Goal: Transaction & Acquisition: Purchase product/service

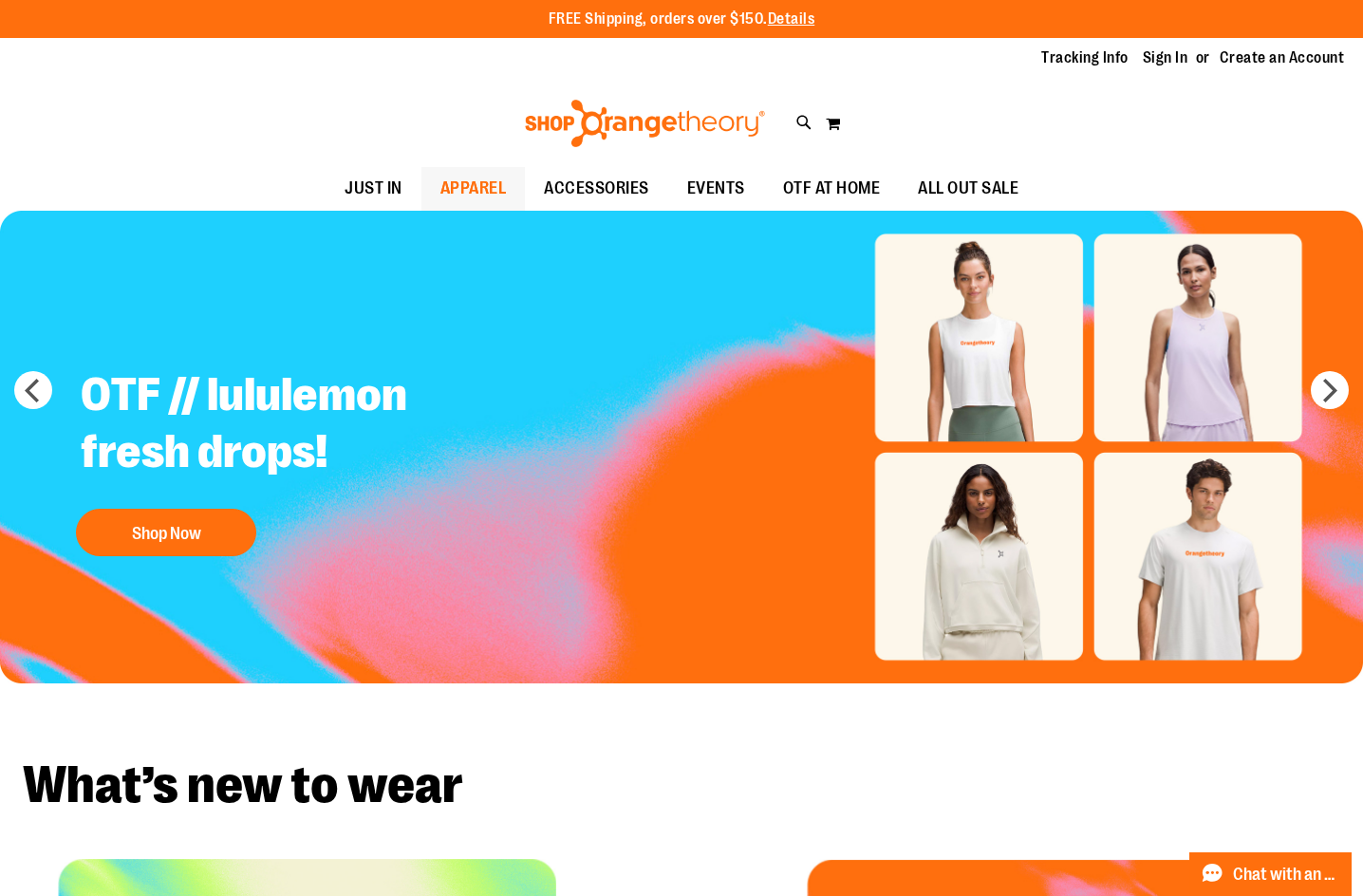
click at [492, 187] on span "APPAREL" at bounding box center [473, 188] width 66 height 42
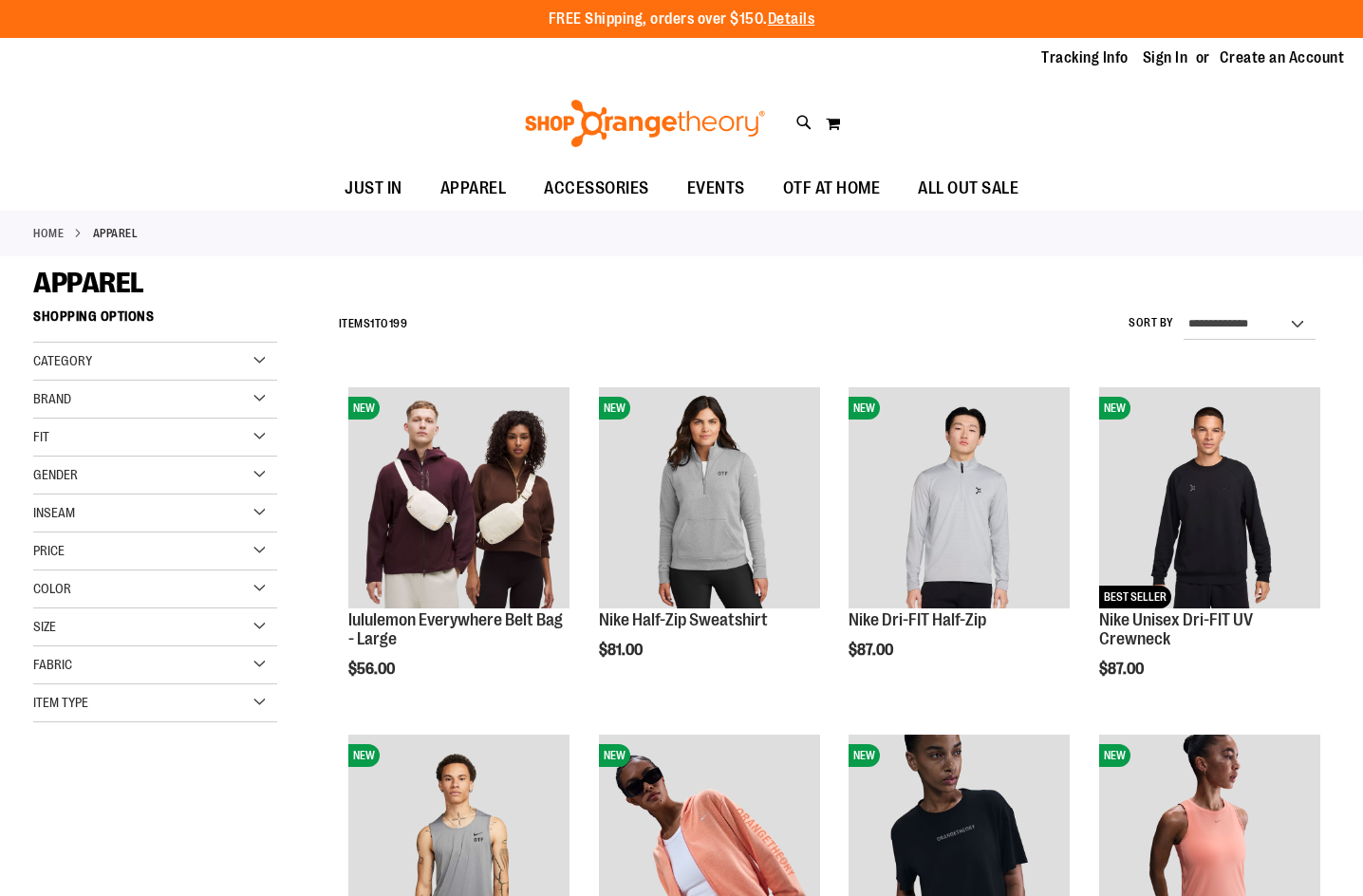
click at [197, 372] on div "Category" at bounding box center [156, 361] width 244 height 37
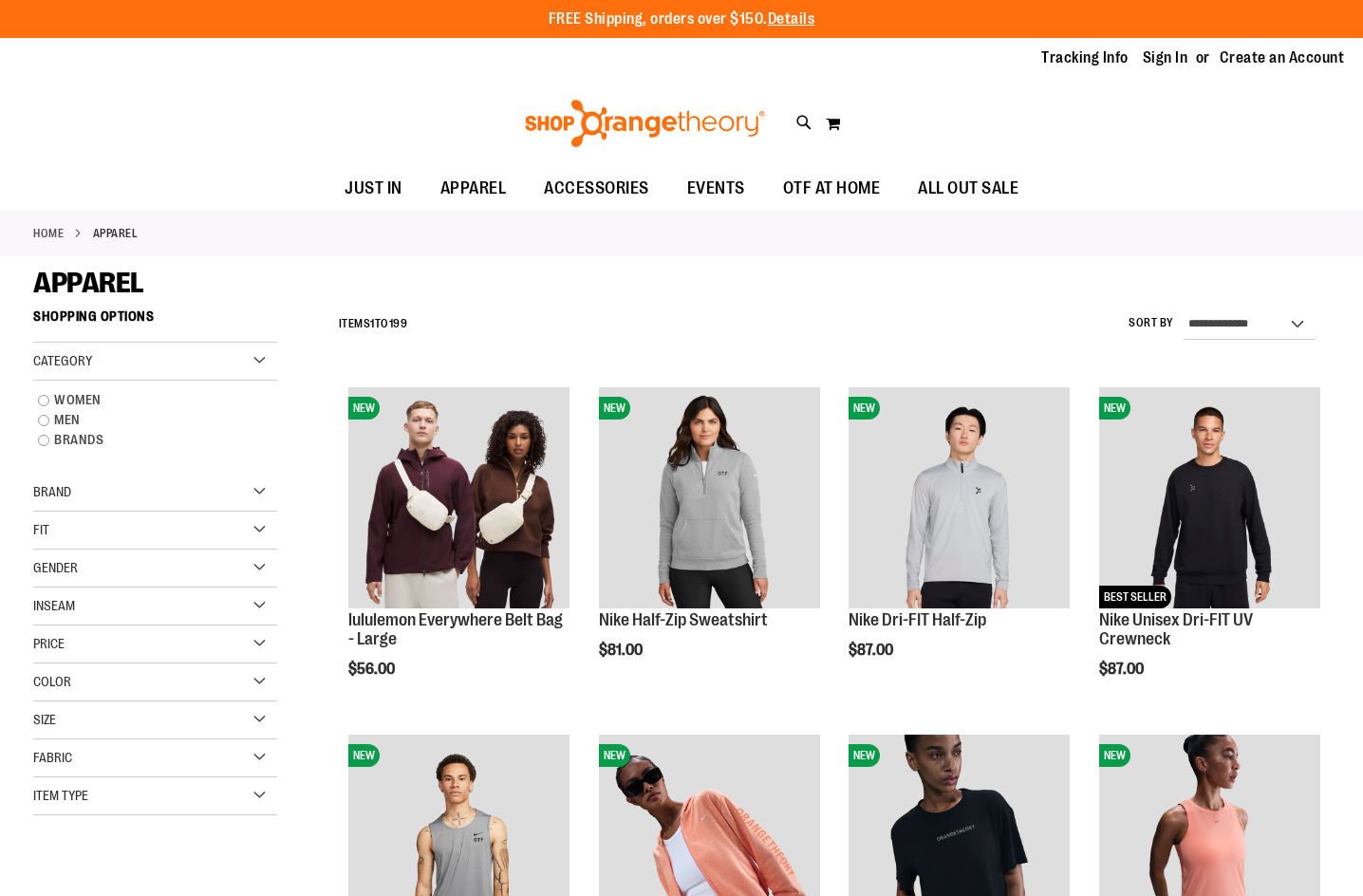
click at [192, 366] on div "Category" at bounding box center [156, 361] width 244 height 37
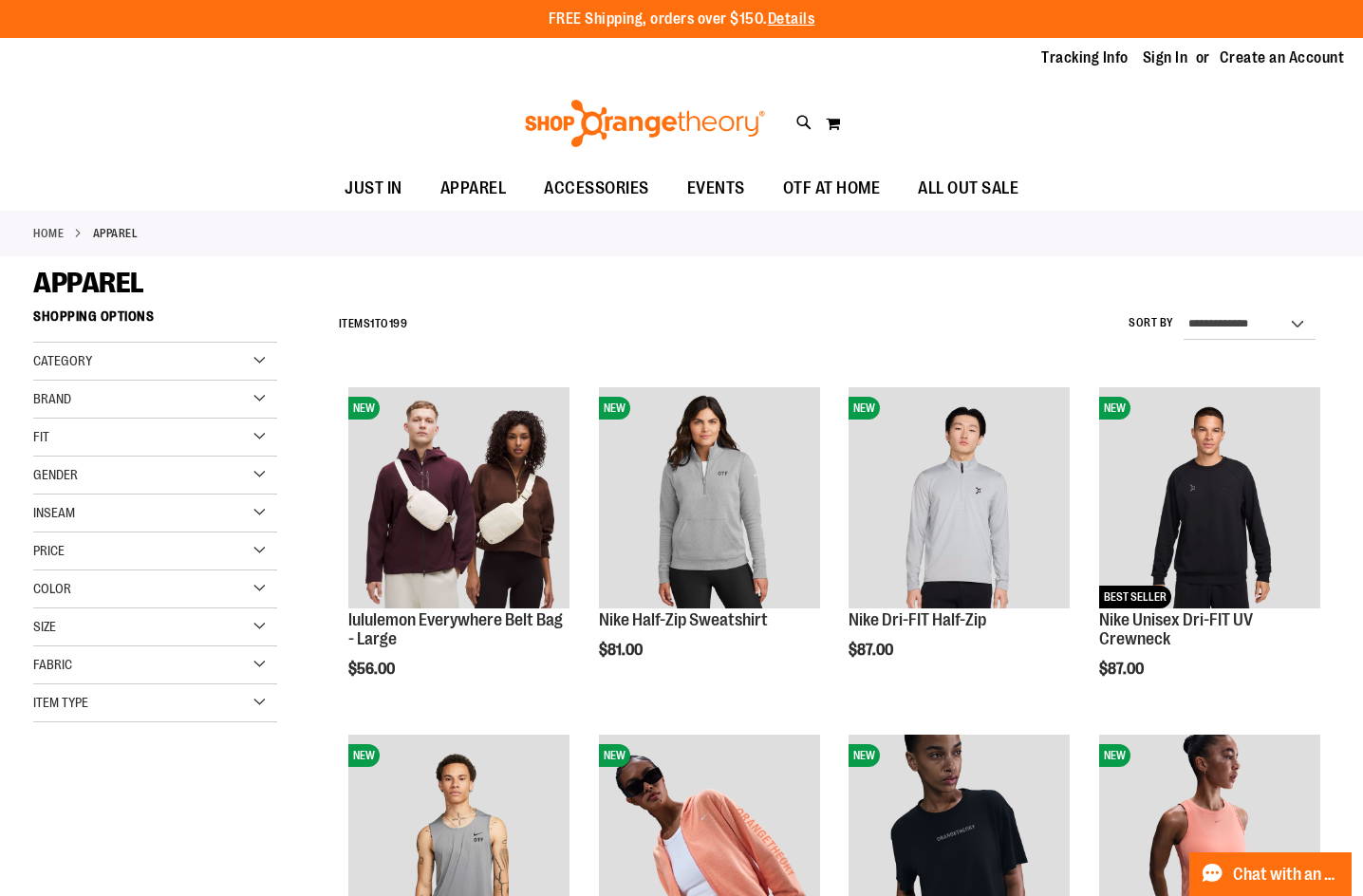
click at [122, 353] on div "Category" at bounding box center [156, 361] width 244 height 37
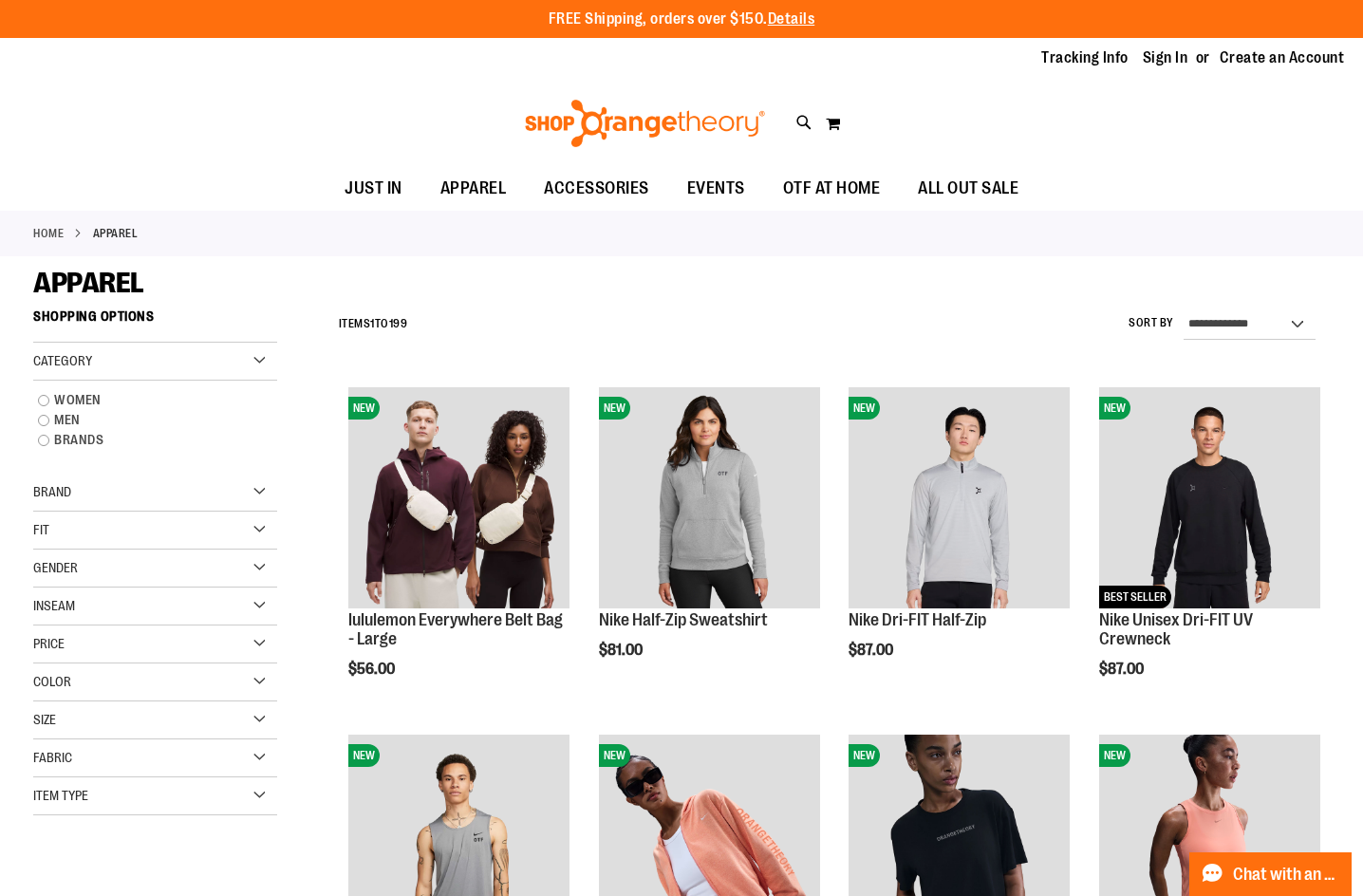
click at [122, 353] on div "Category" at bounding box center [156, 361] width 244 height 37
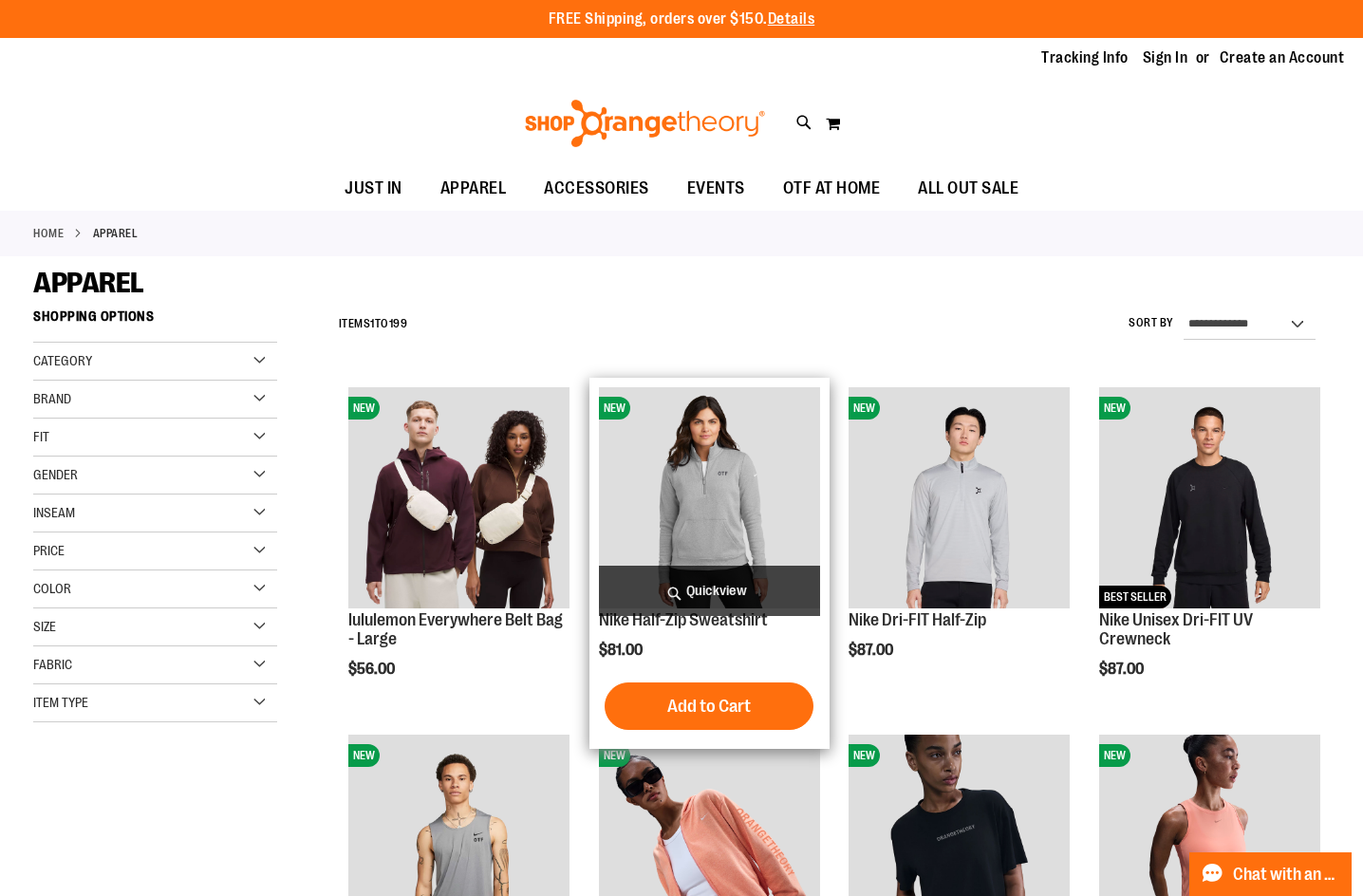
click at [767, 453] on img "product" at bounding box center [710, 498] width 221 height 221
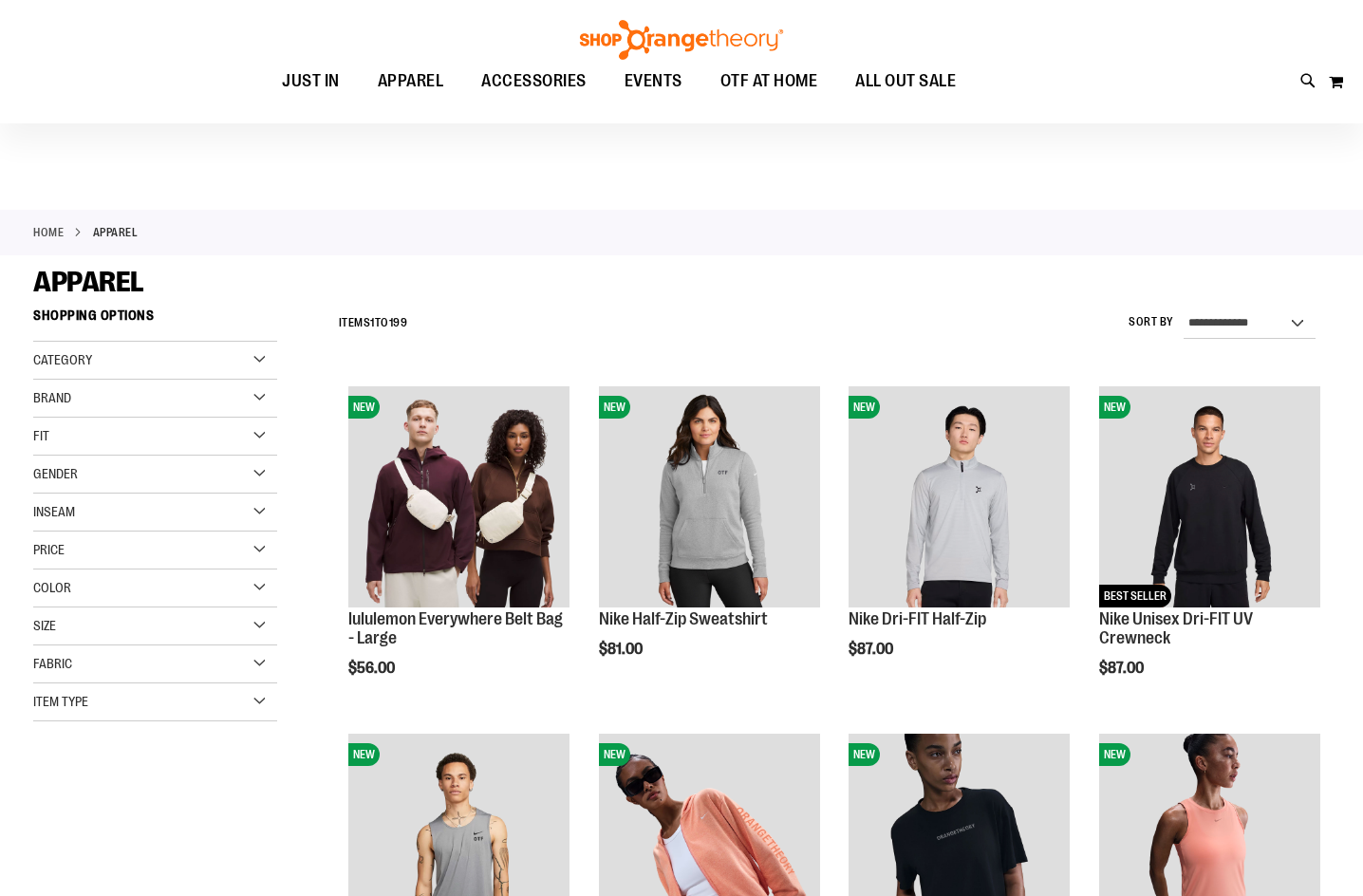
scroll to position [74, 0]
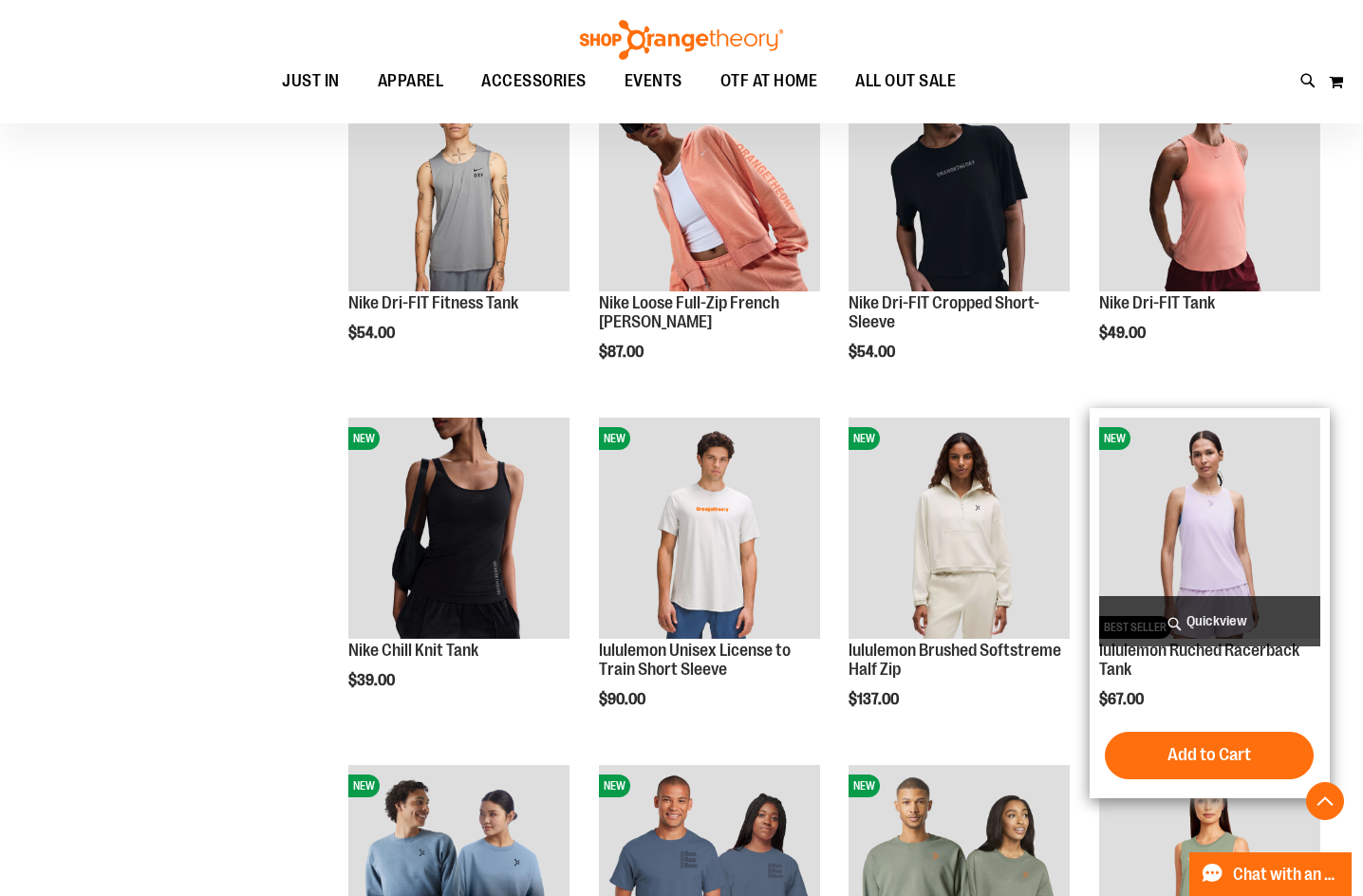
scroll to position [834, 0]
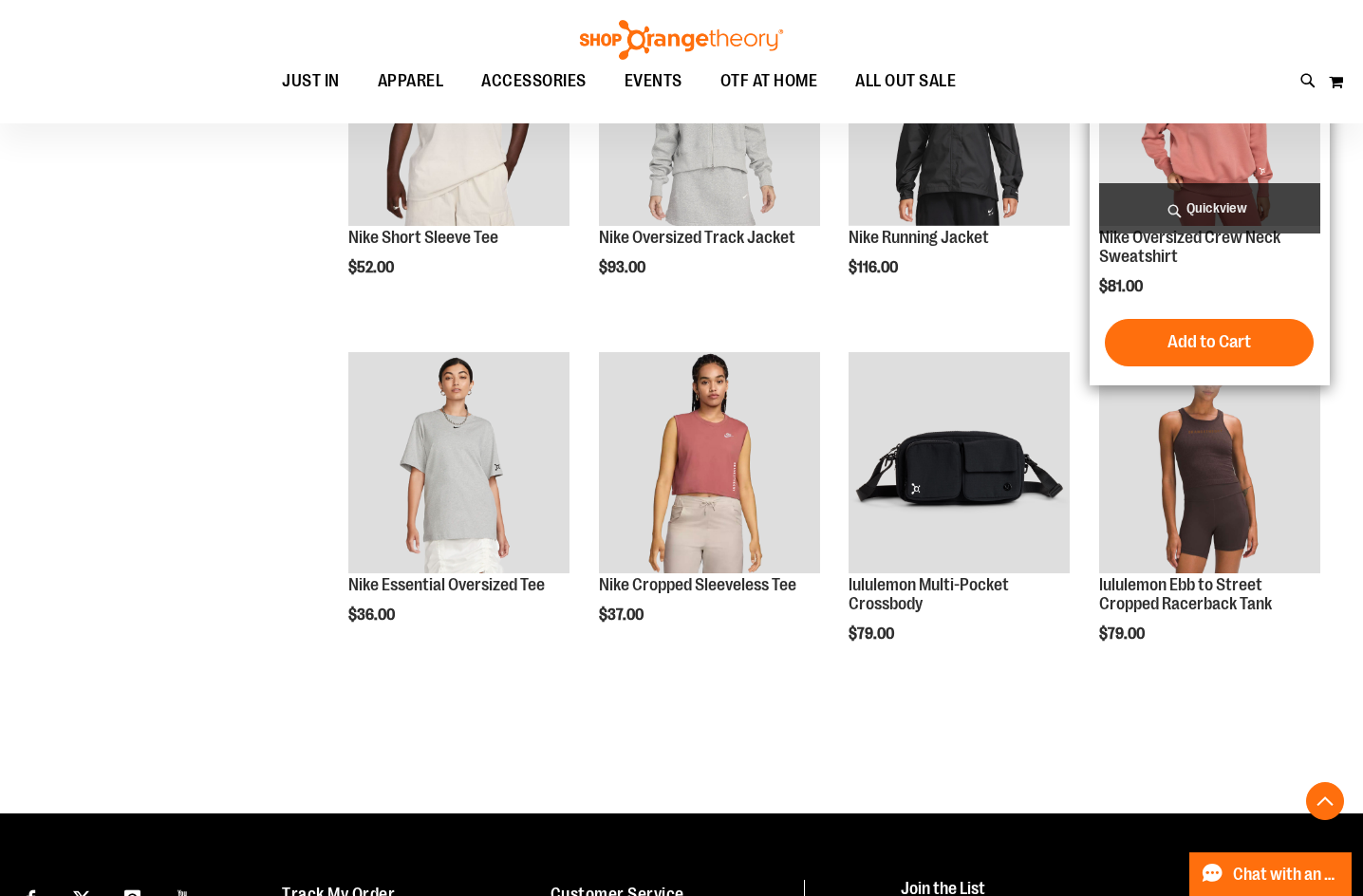
scroll to position [2636, 0]
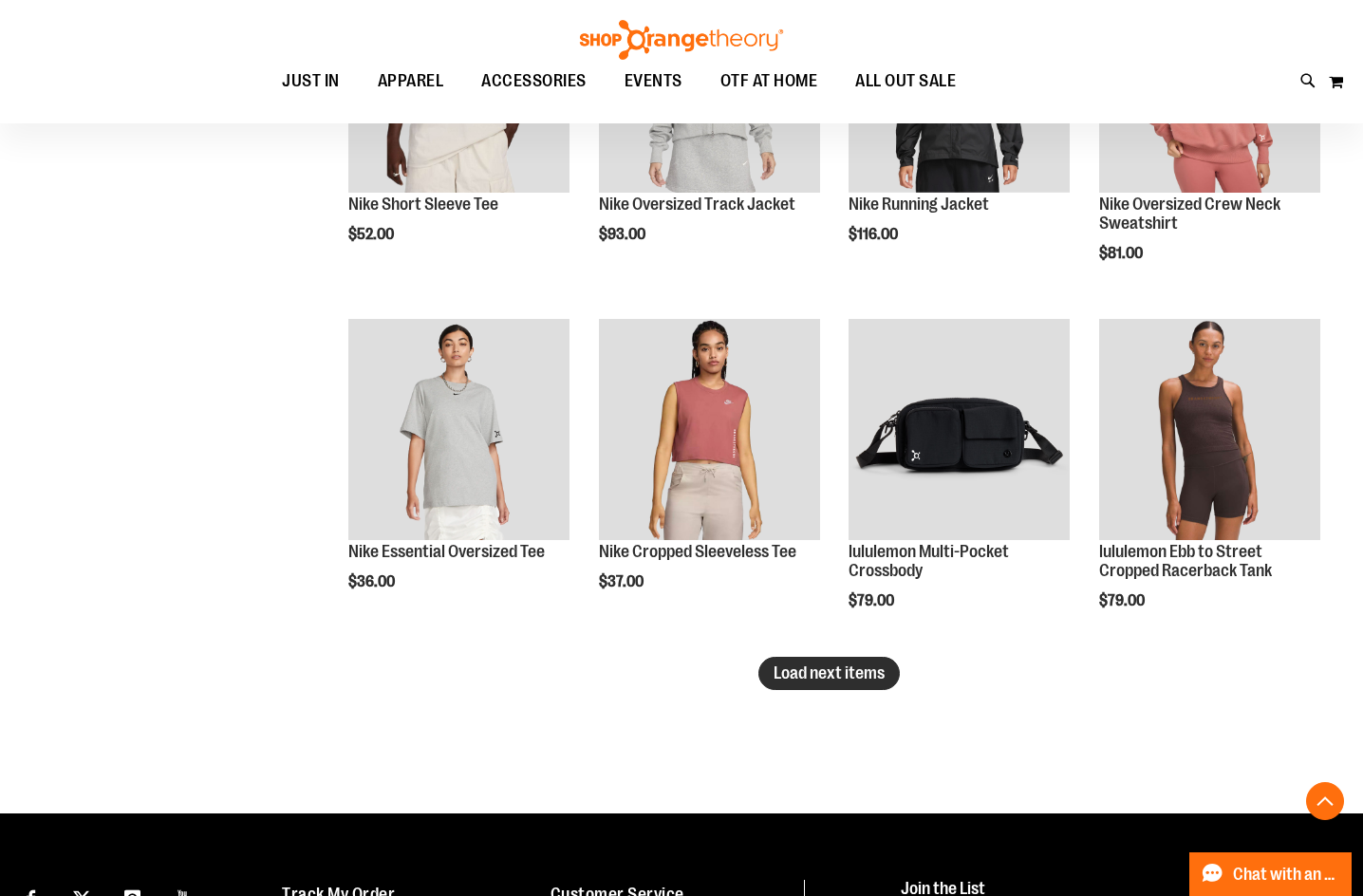
click at [880, 682] on span "Load next items" at bounding box center [828, 673] width 111 height 19
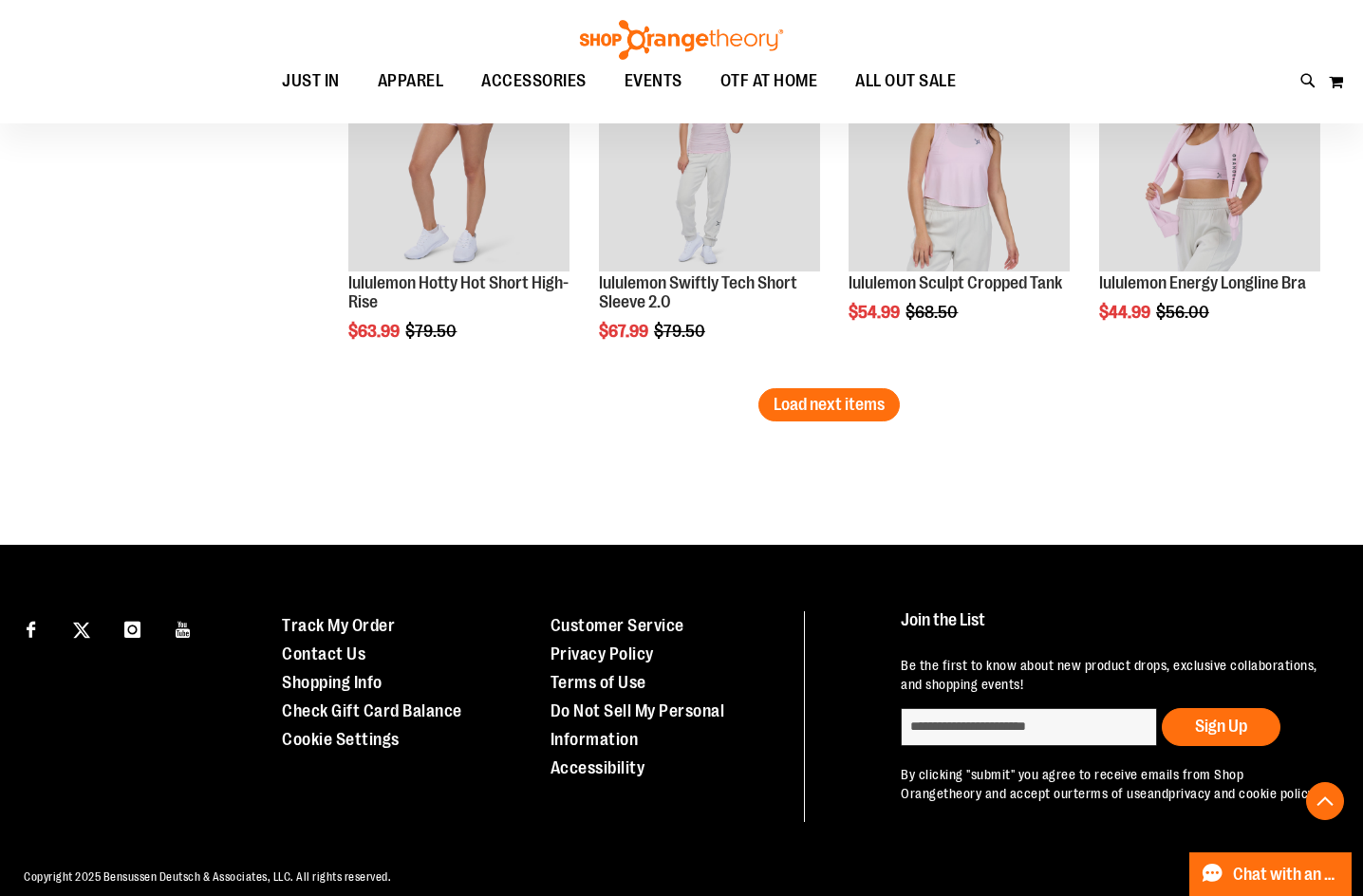
scroll to position [3969, 0]
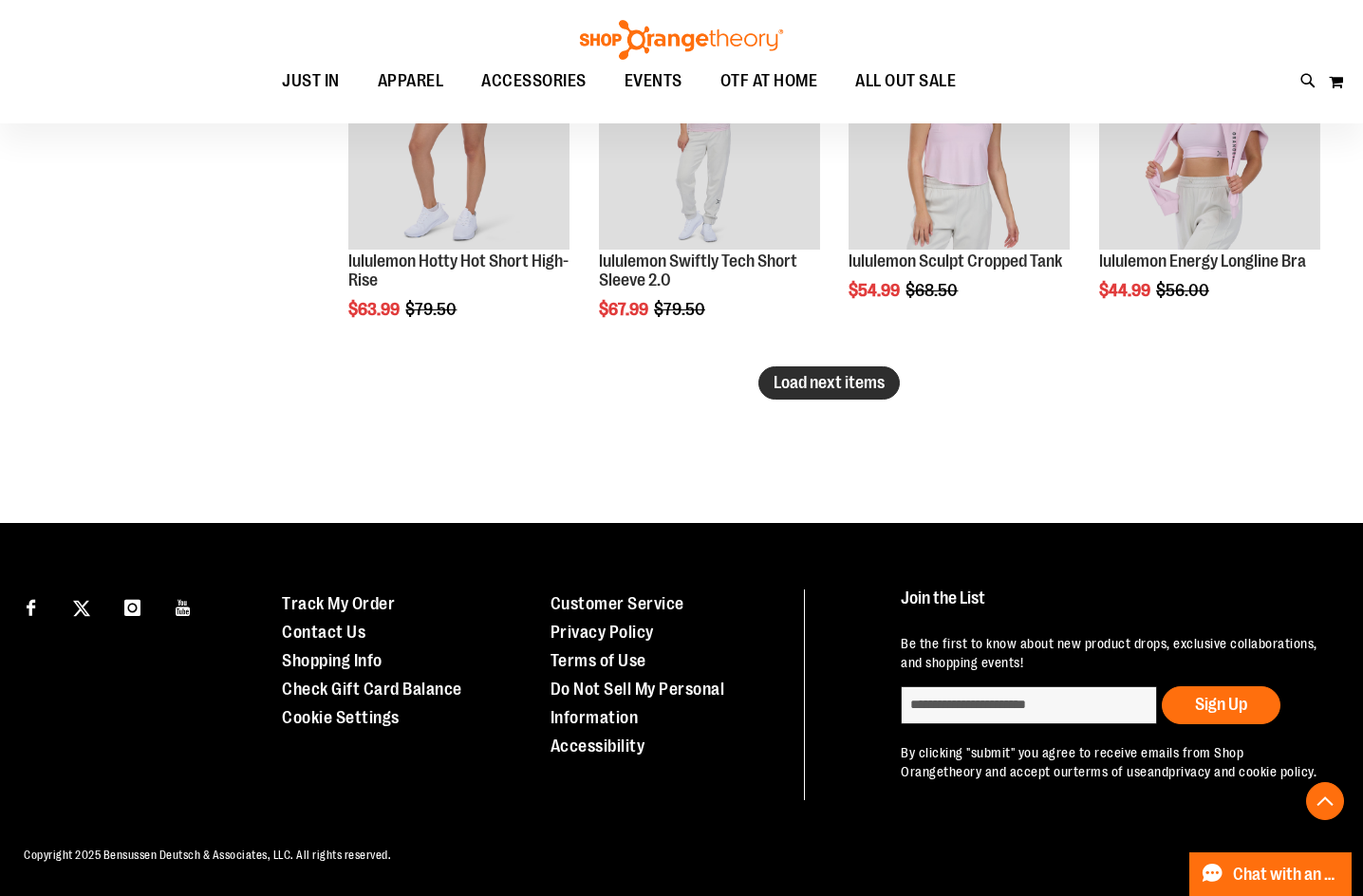
click at [829, 378] on span "Load next items" at bounding box center [828, 383] width 111 height 19
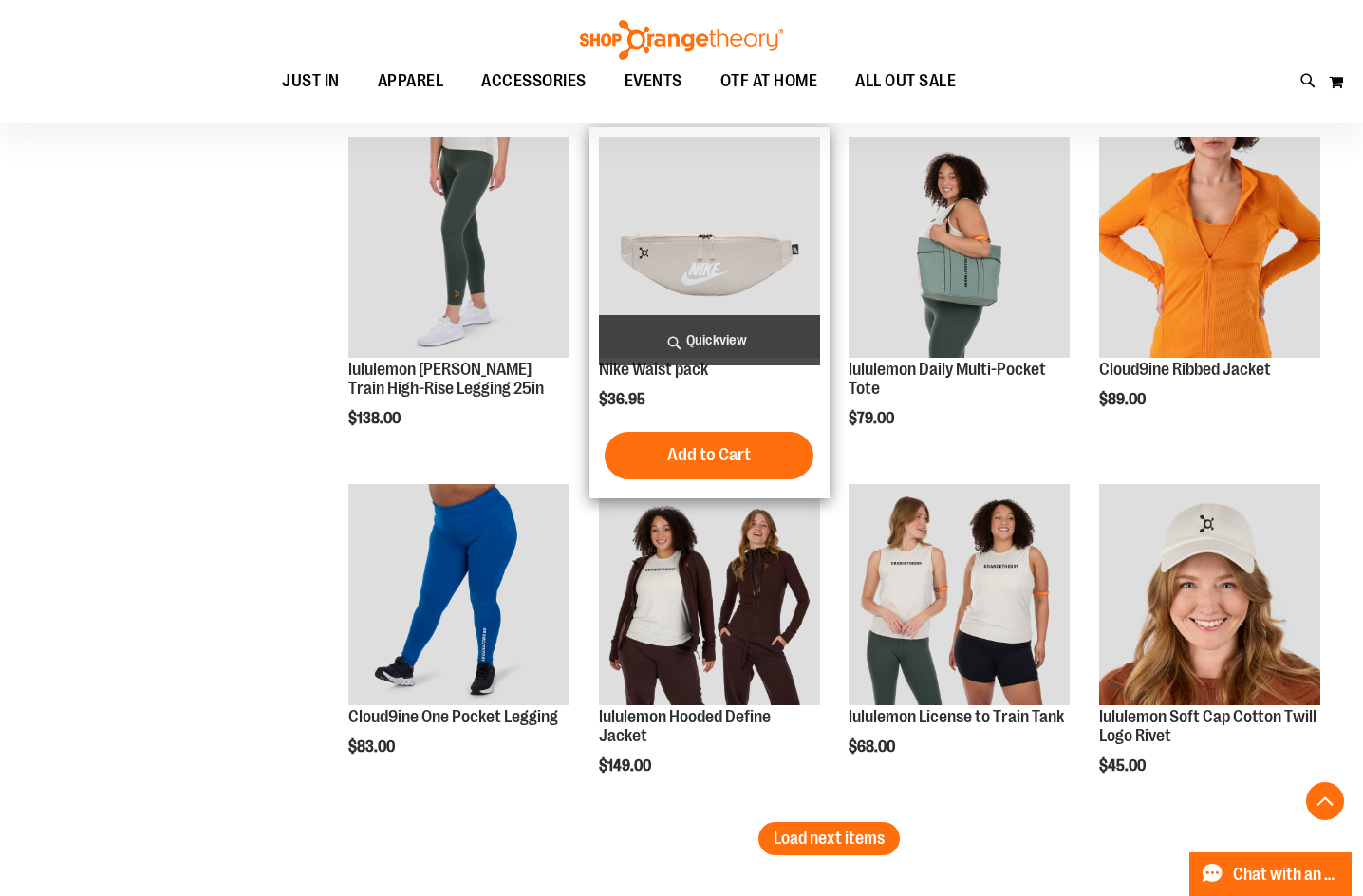
scroll to position [4728, 0]
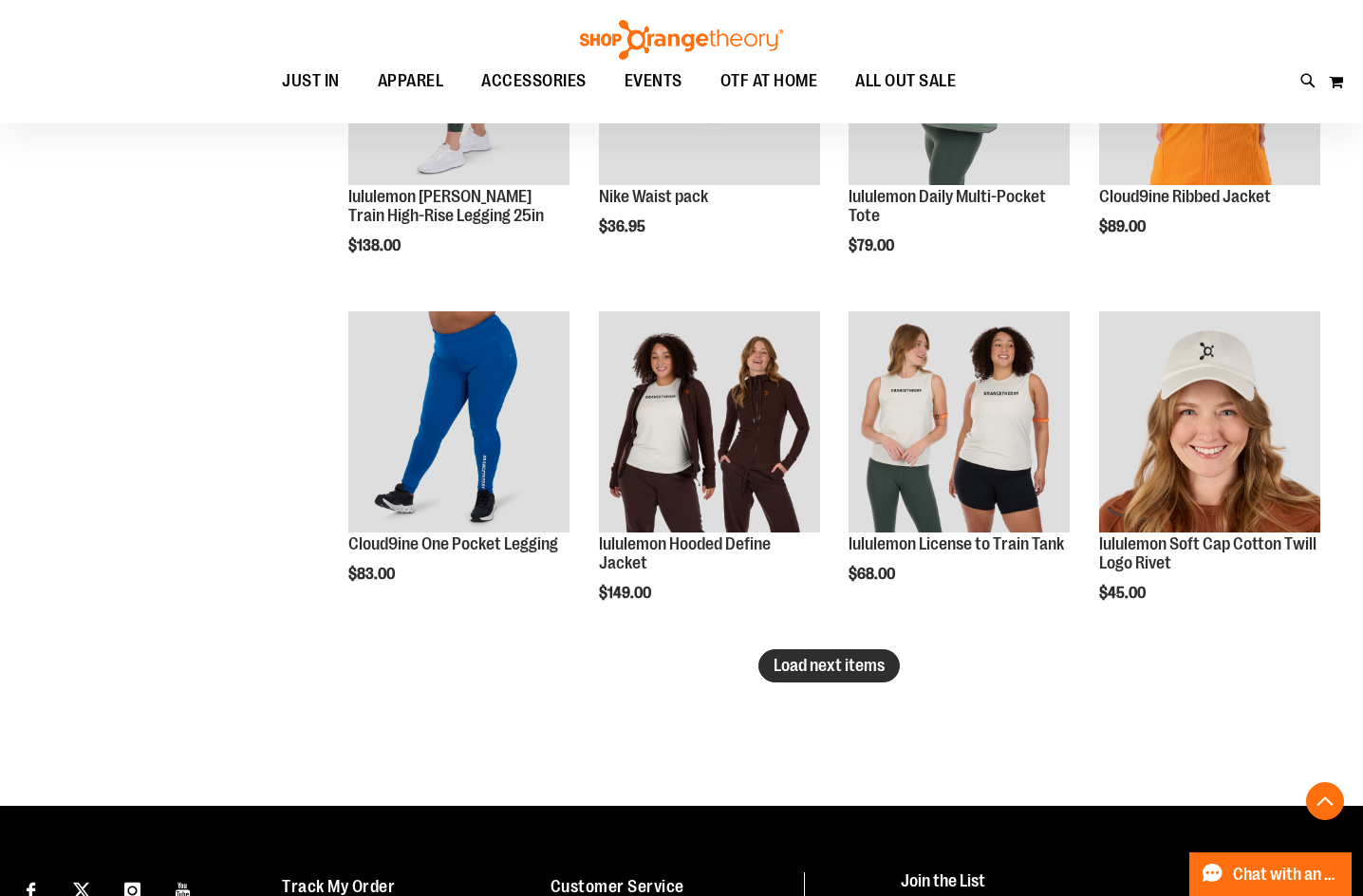
click at [803, 651] on button "Load next items" at bounding box center [829, 665] width 141 height 34
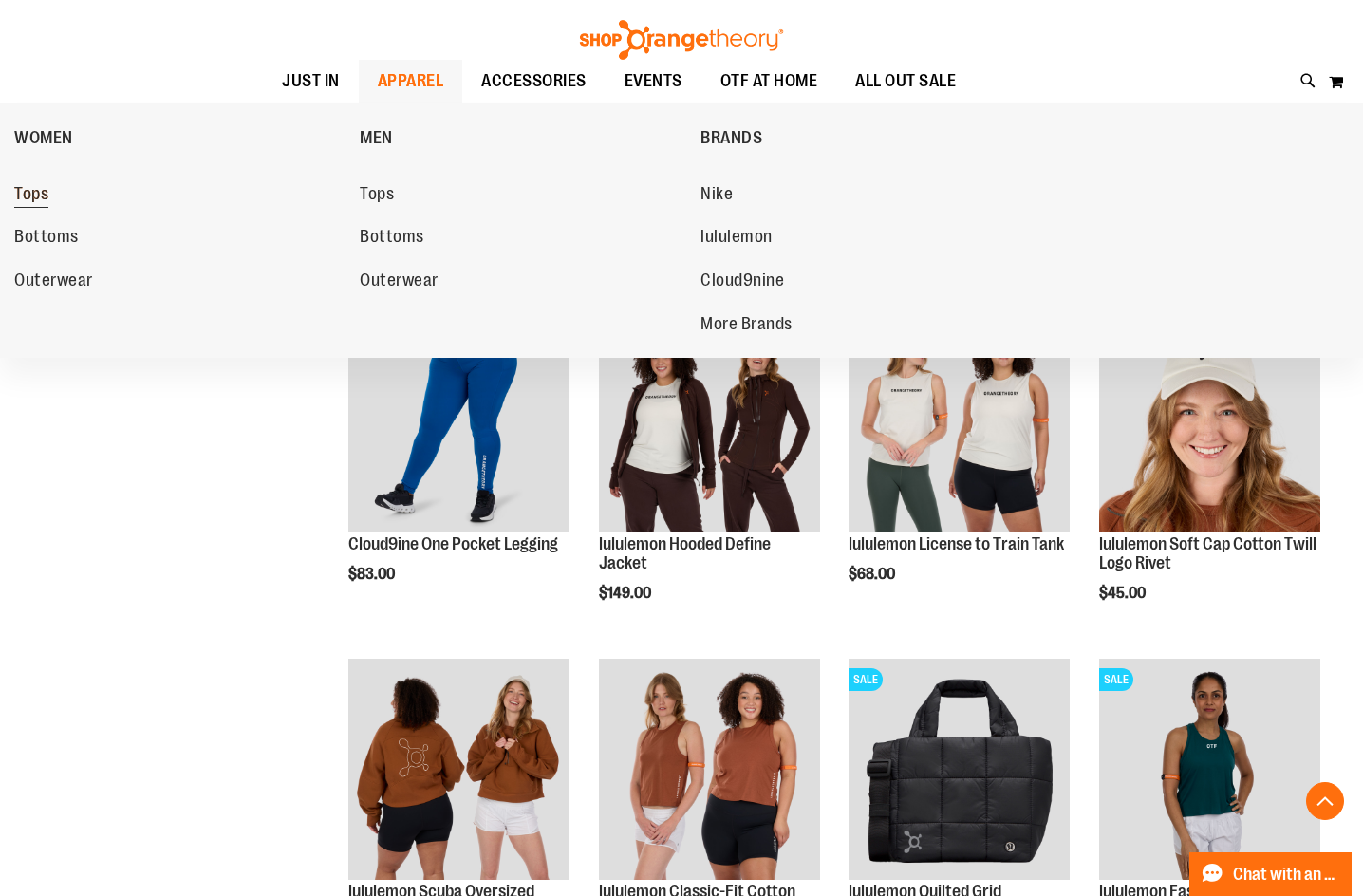
click at [21, 201] on span "Tops" at bounding box center [32, 195] width 35 height 24
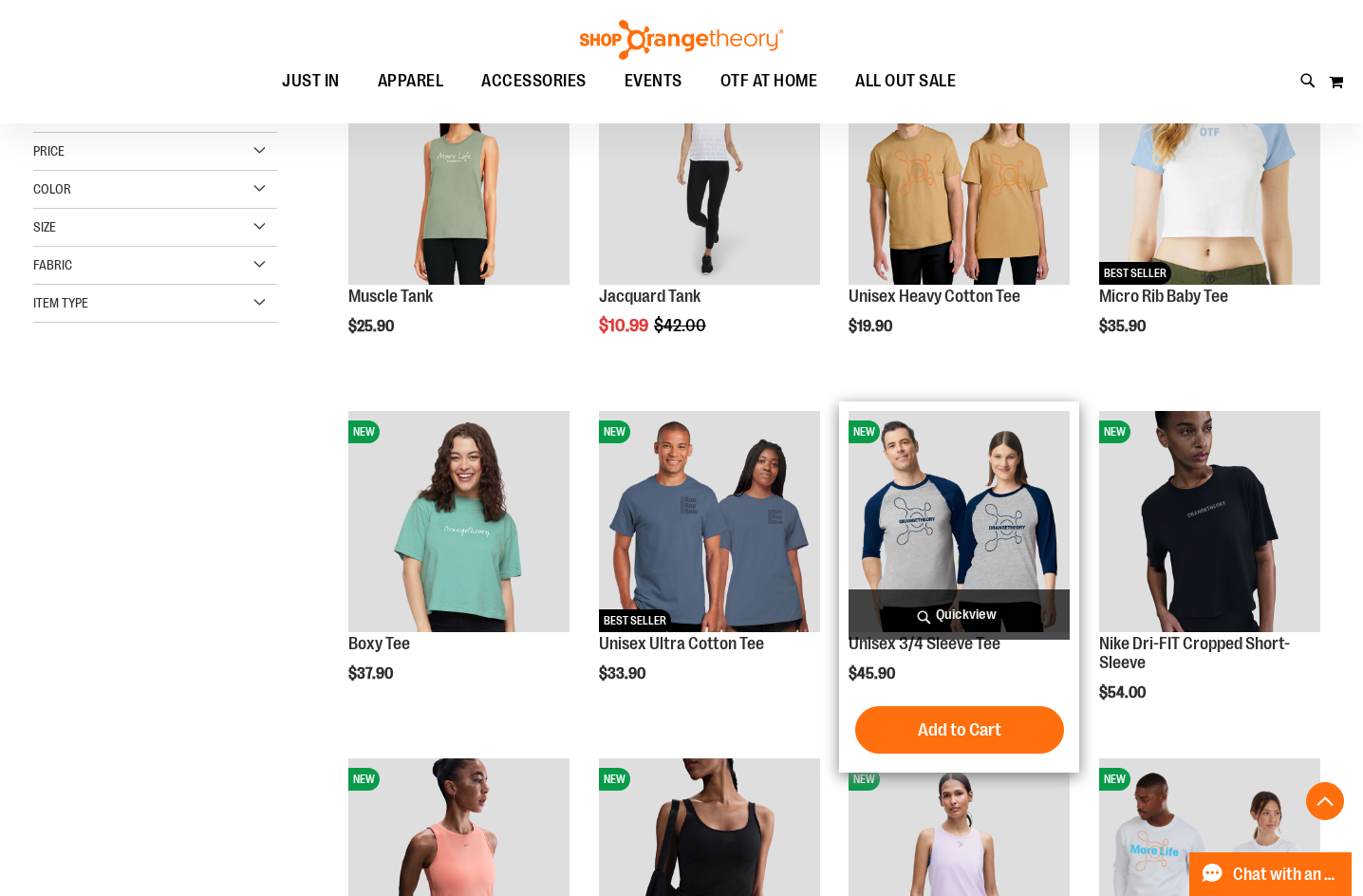
scroll to position [379, 0]
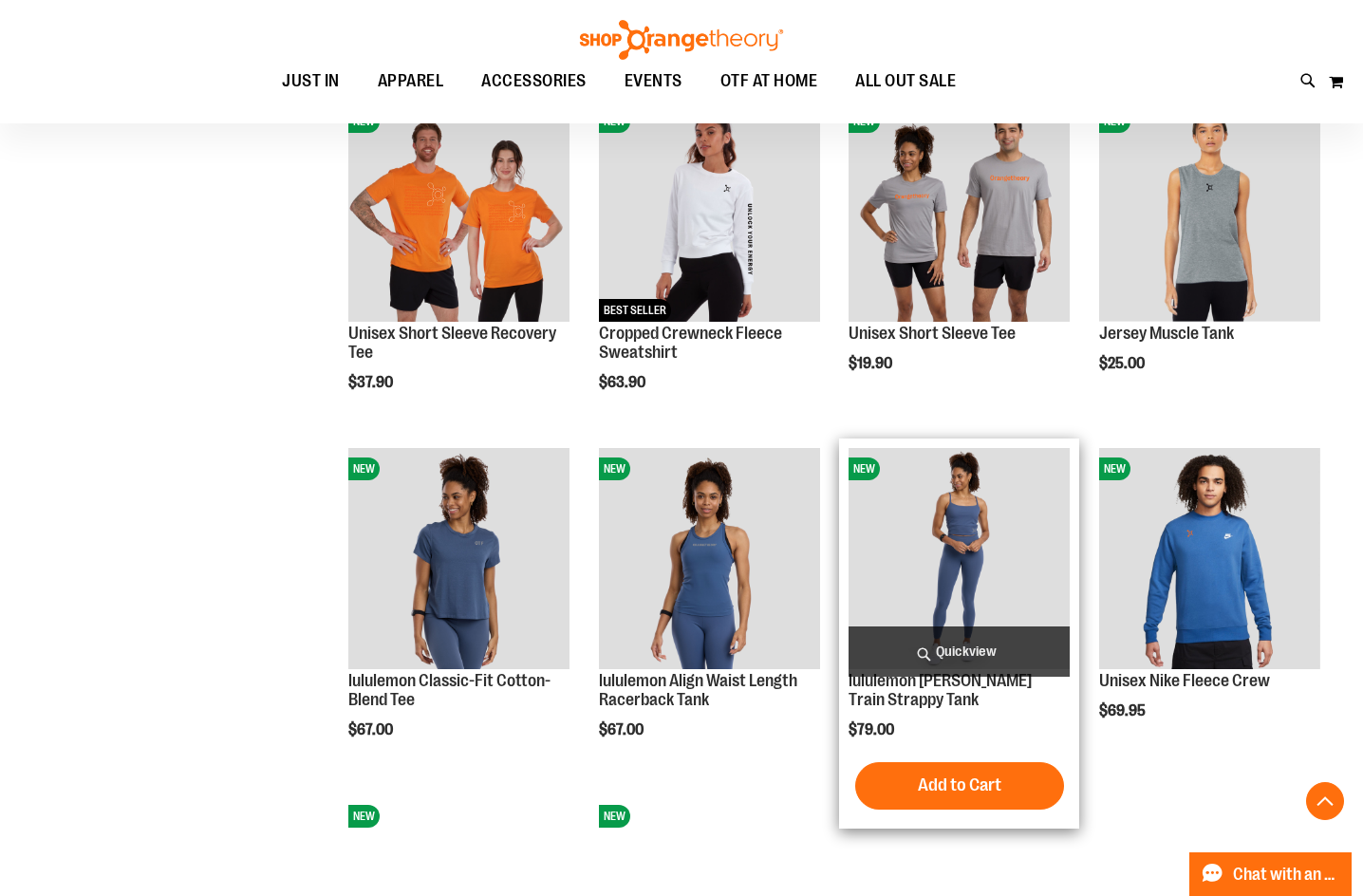
scroll to position [1802, 0]
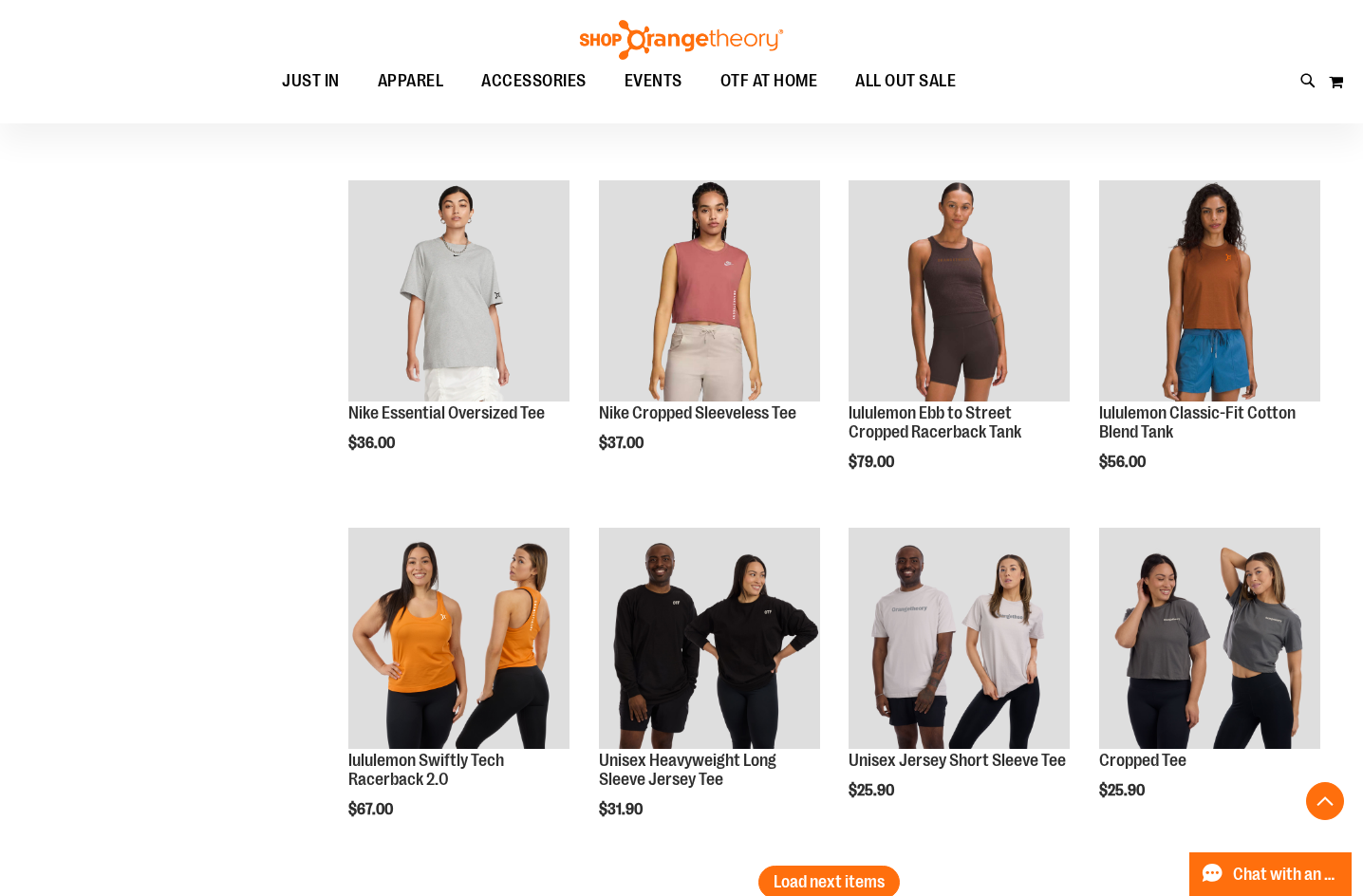
scroll to position [2751, 0]
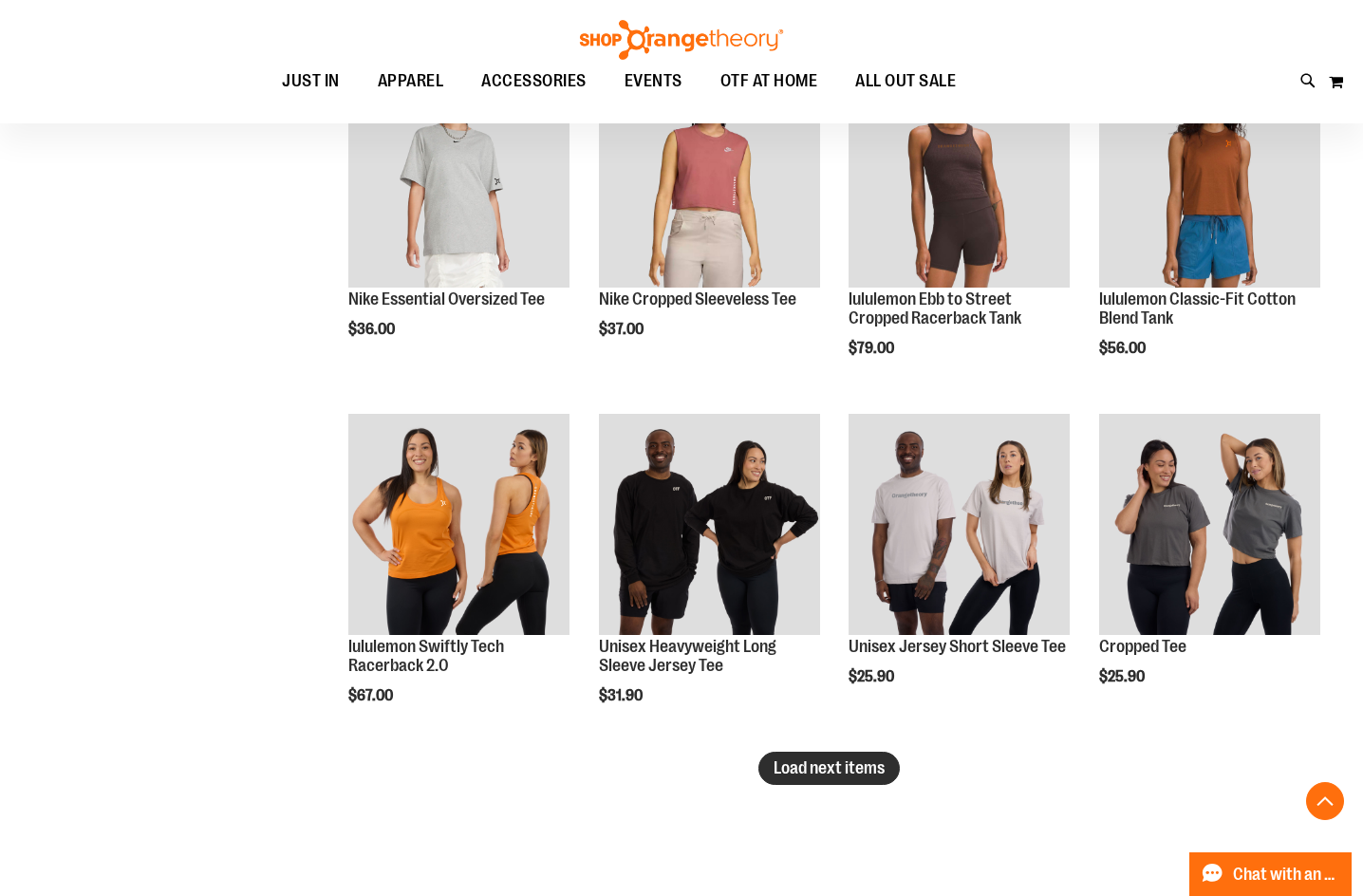
click at [800, 778] on button "Load next items" at bounding box center [829, 768] width 141 height 34
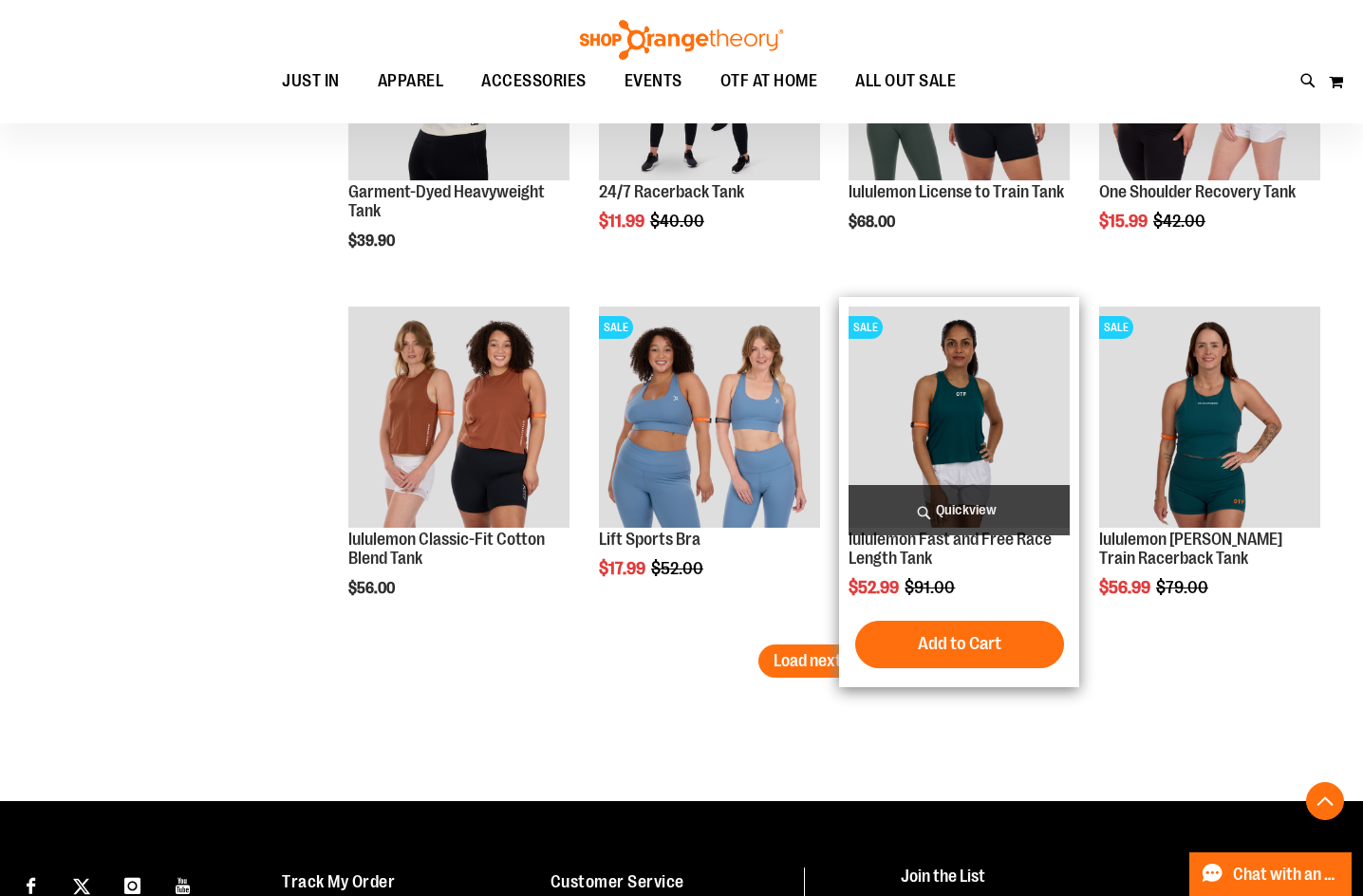
scroll to position [3985, 0]
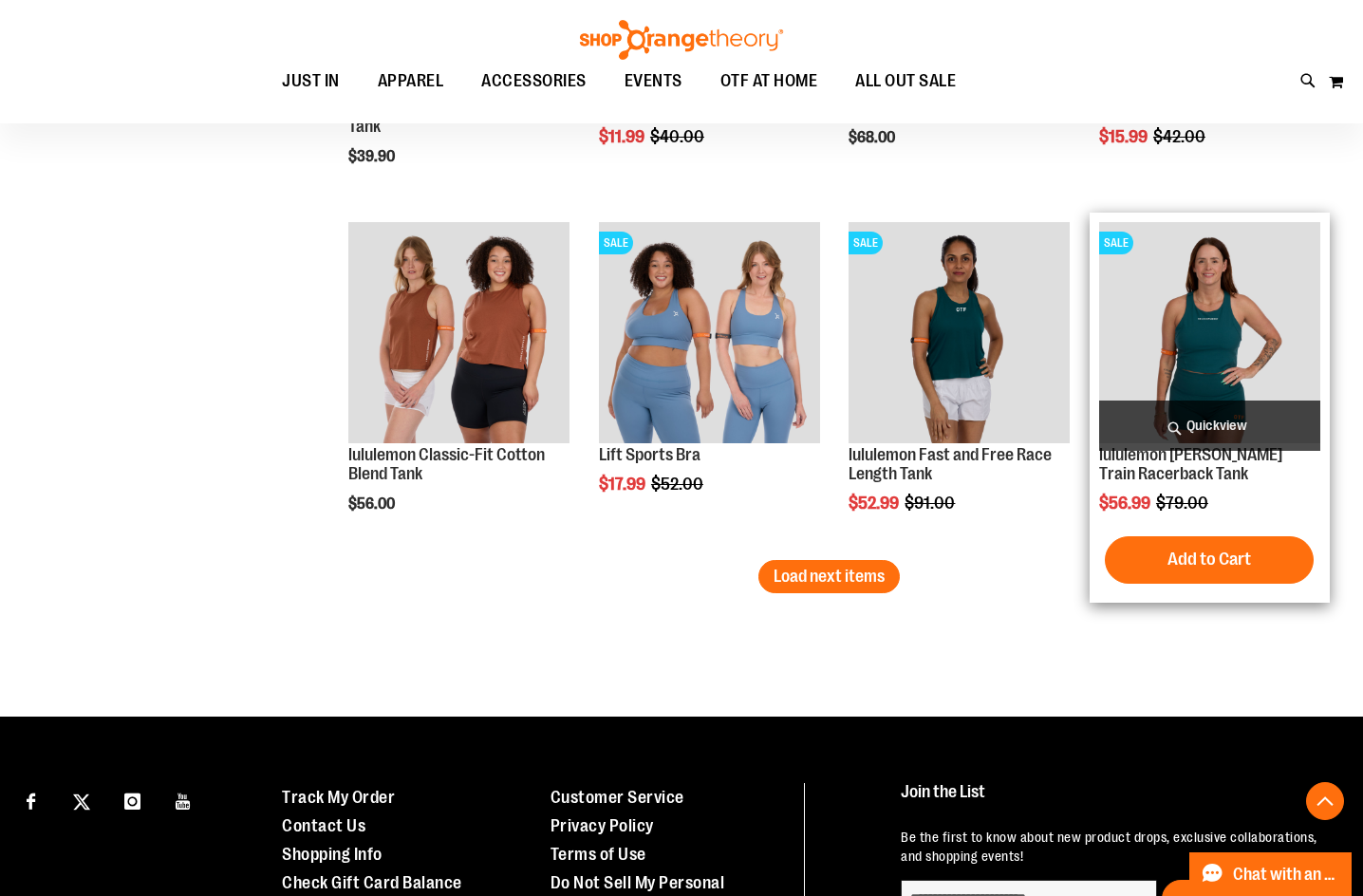
click at [1147, 372] on img "product" at bounding box center [1210, 333] width 221 height 221
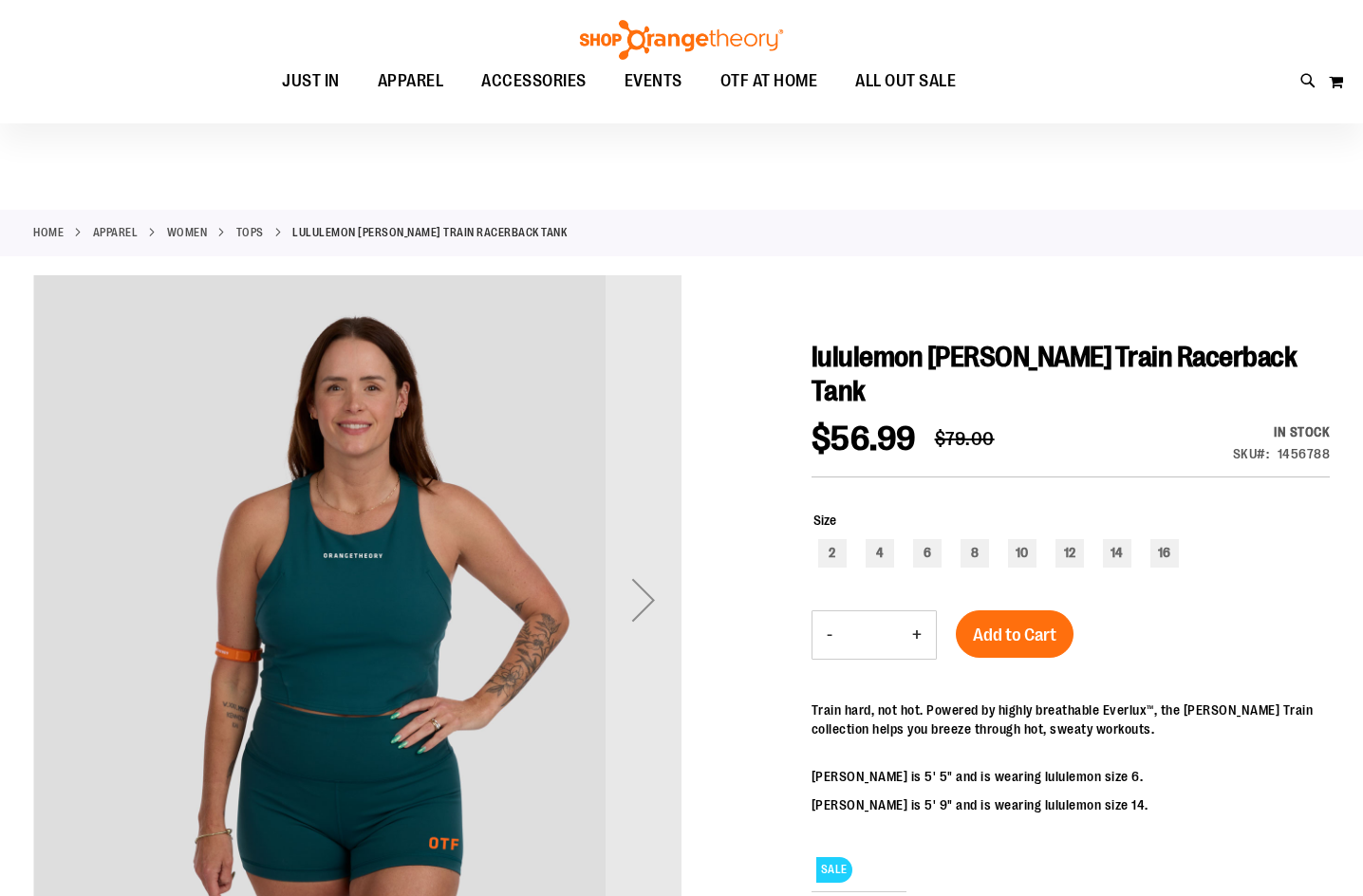
scroll to position [94, 0]
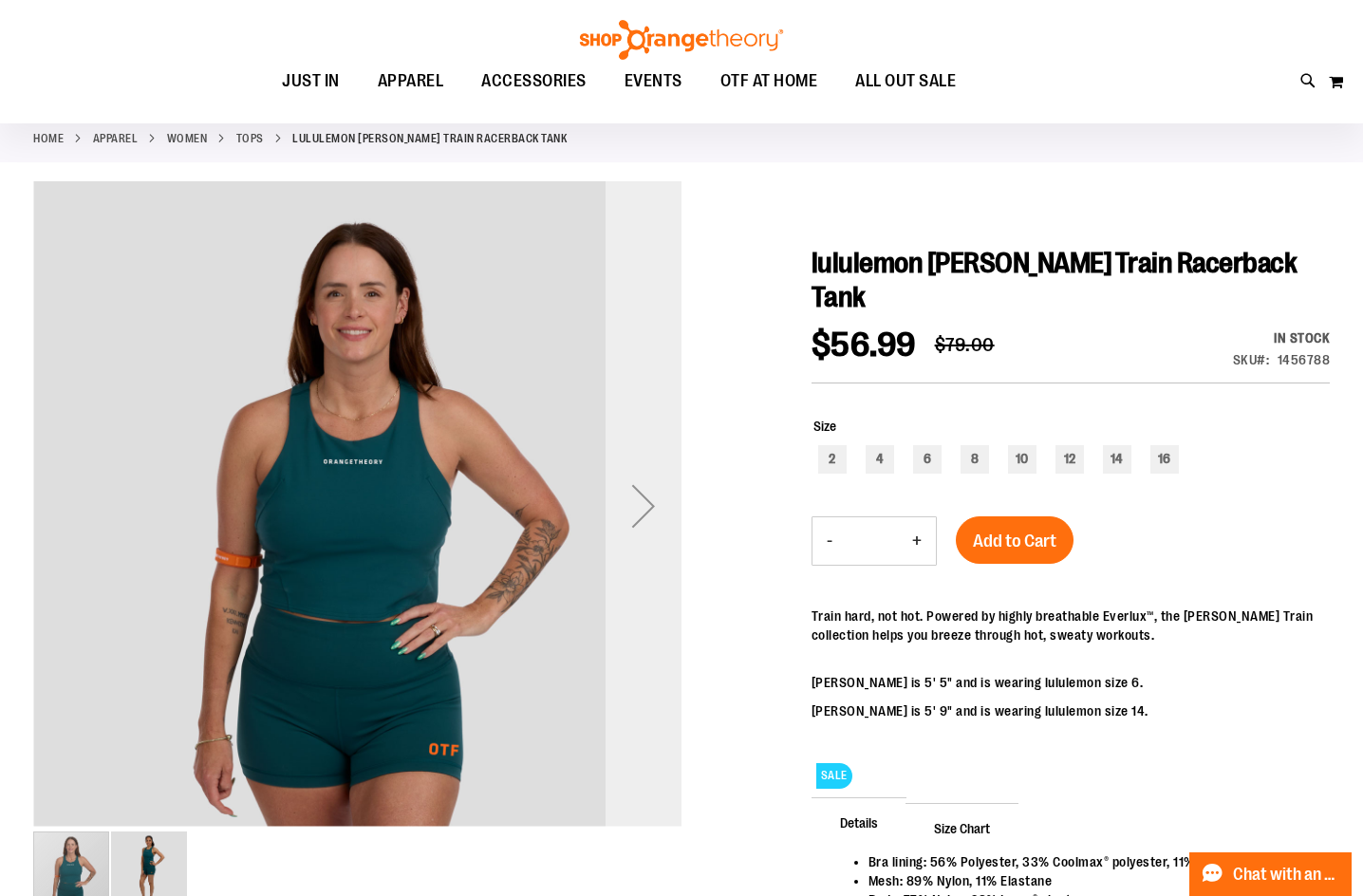
click at [643, 494] on div "Next" at bounding box center [644, 506] width 76 height 76
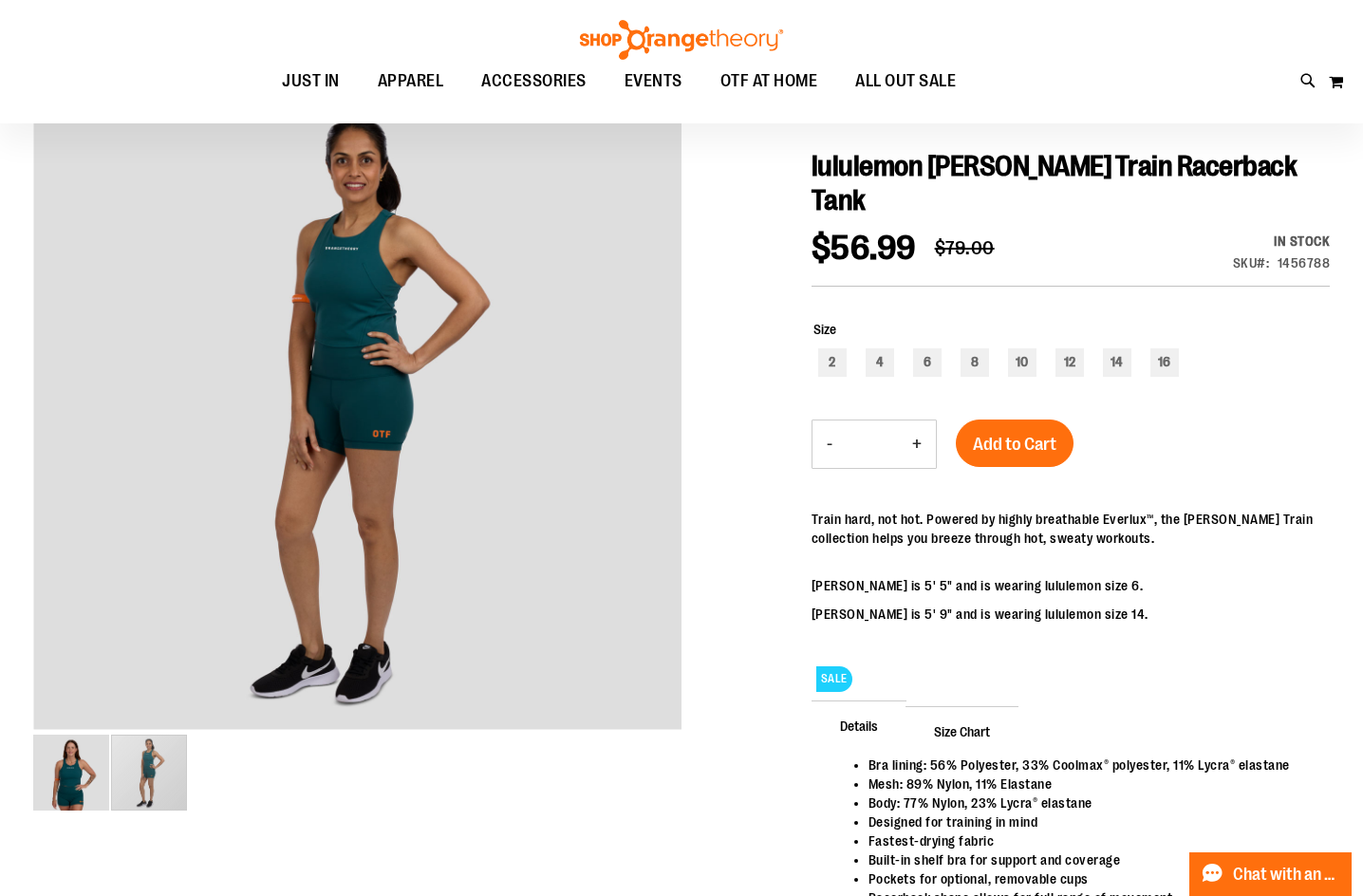
scroll to position [283, 0]
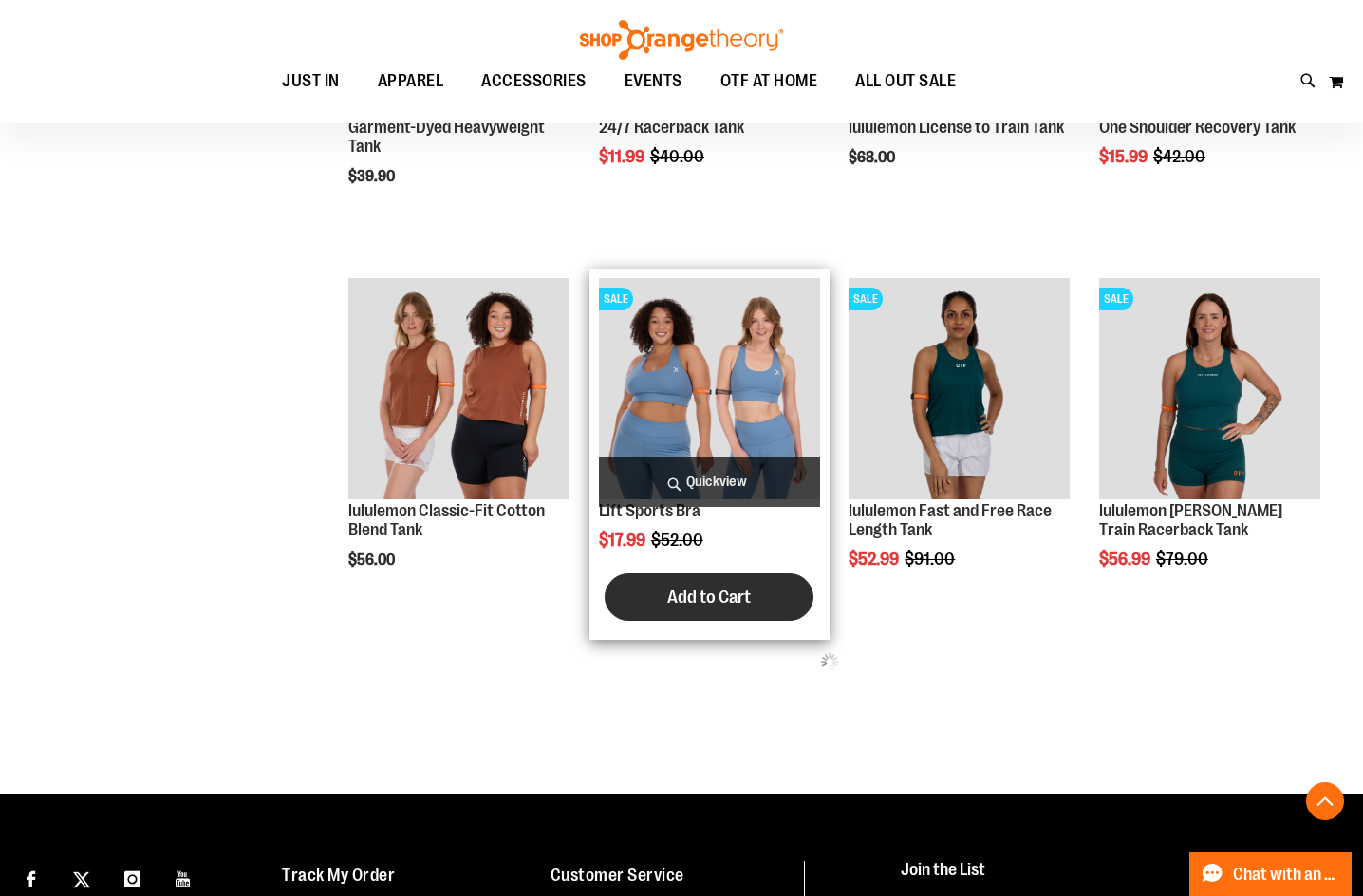
scroll to position [699, 0]
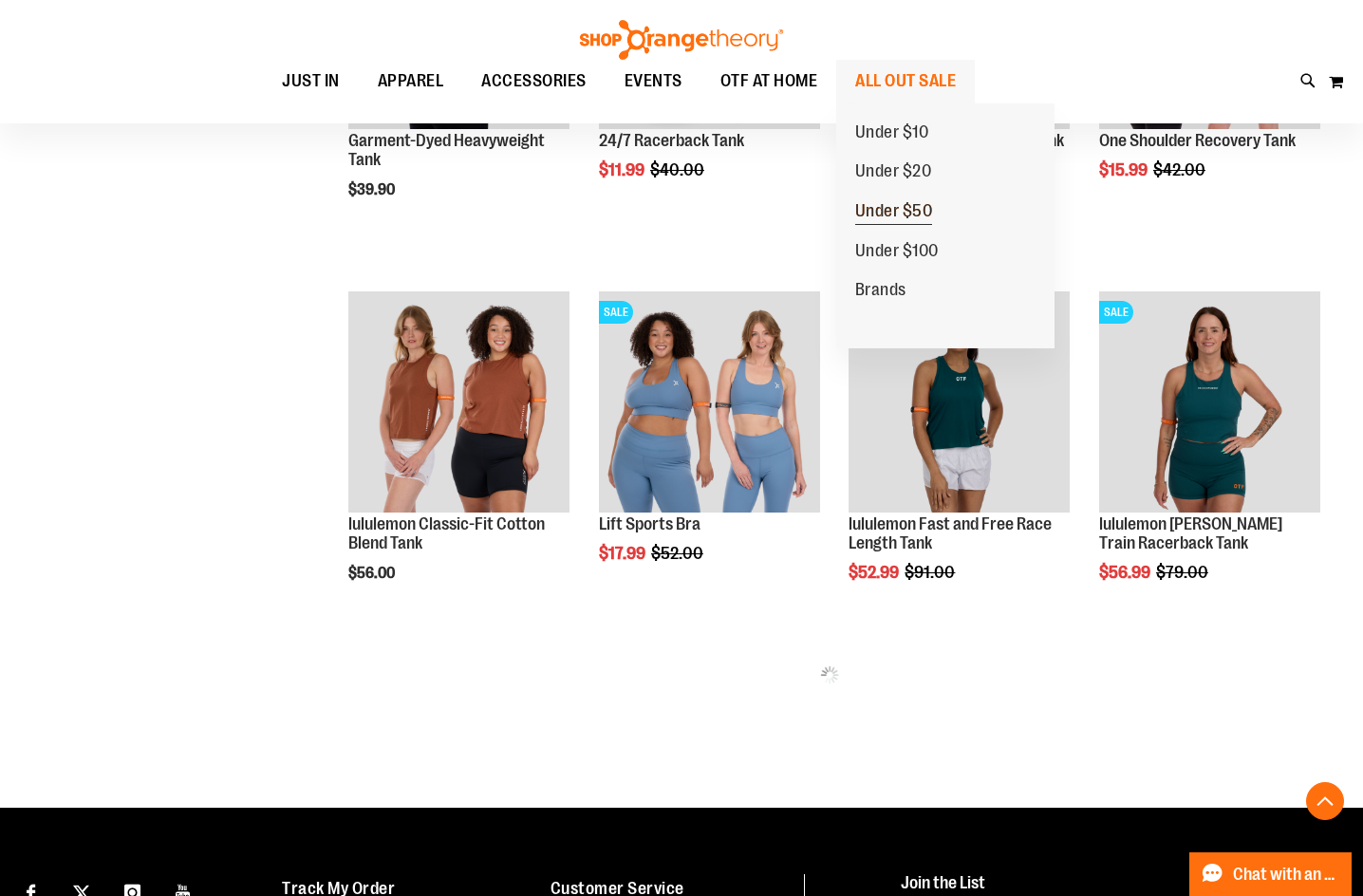
click at [890, 210] on span "Under $50" at bounding box center [894, 212] width 78 height 24
